Goal: Transaction & Acquisition: Purchase product/service

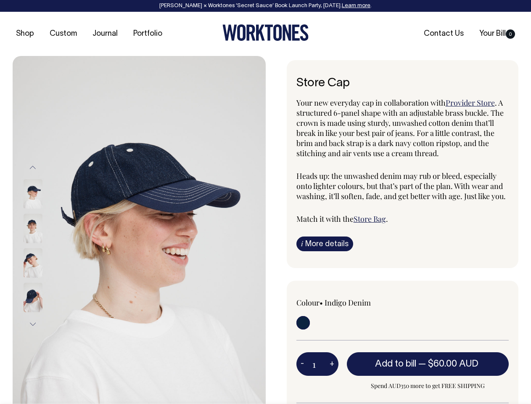
click at [139, 230] on img at bounding box center [139, 245] width 253 height 379
click at [44, 246] on div at bounding box center [44, 263] width 42 height 34
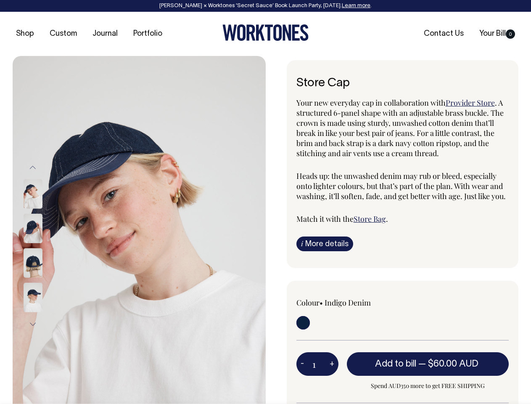
click at [33, 167] on button "Previous" at bounding box center [32, 167] width 13 height 19
click at [44, 211] on div at bounding box center [44, 194] width 42 height 34
click at [33, 324] on button "Next" at bounding box center [32, 324] width 13 height 19
click at [302, 363] on button "-" at bounding box center [303, 363] width 12 height 17
click at [332, 363] on button "+" at bounding box center [332, 363] width 13 height 17
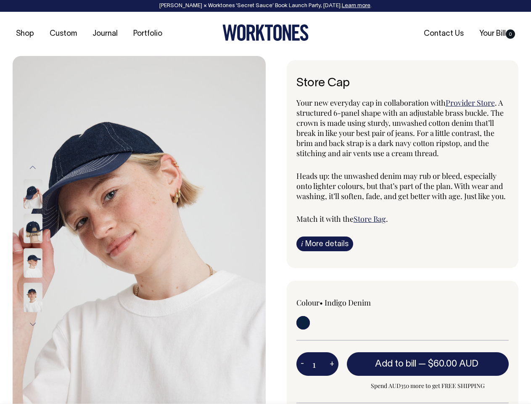
type input "2"
click at [428, 363] on span "— $60.00 AUD" at bounding box center [449, 364] width 62 height 8
